Goal: Navigation & Orientation: Find specific page/section

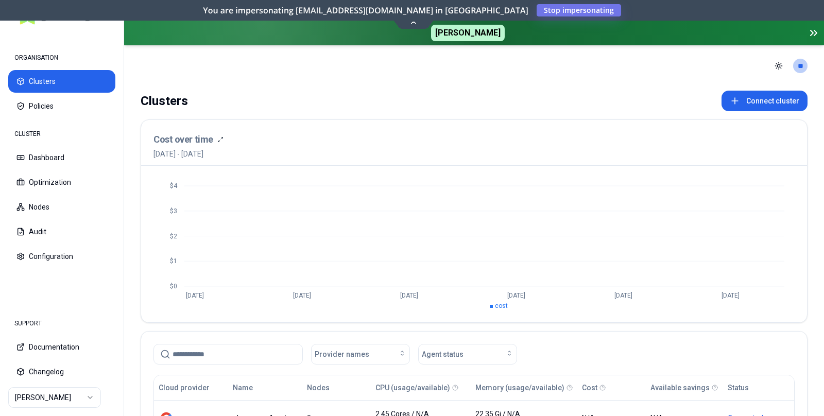
click at [72, 396] on html "ORGANISATION Clusters Policies CLUSTER Dashboard Optimization Nodes Audit Confi…" at bounding box center [412, 208] width 824 height 416
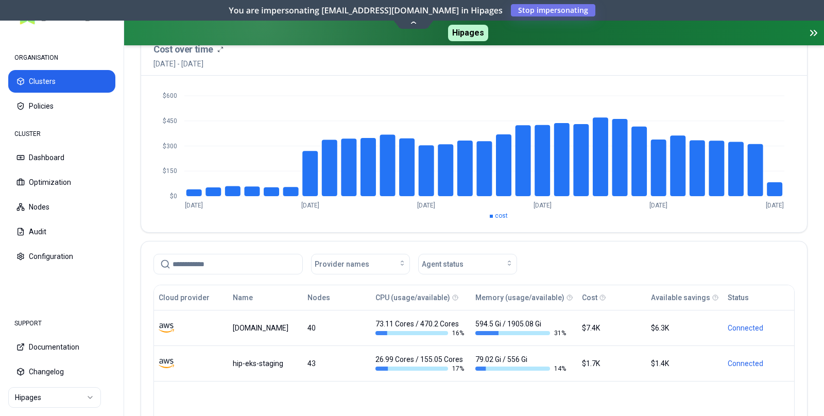
scroll to position [156, 0]
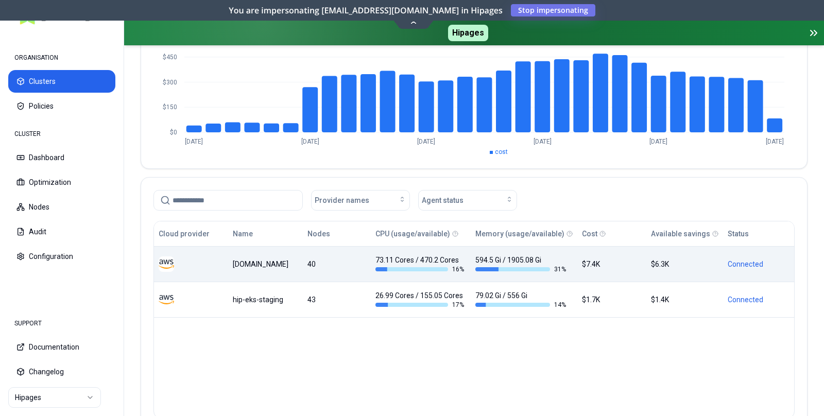
scroll to position [161, 0]
